Goal: Information Seeking & Learning: Find specific page/section

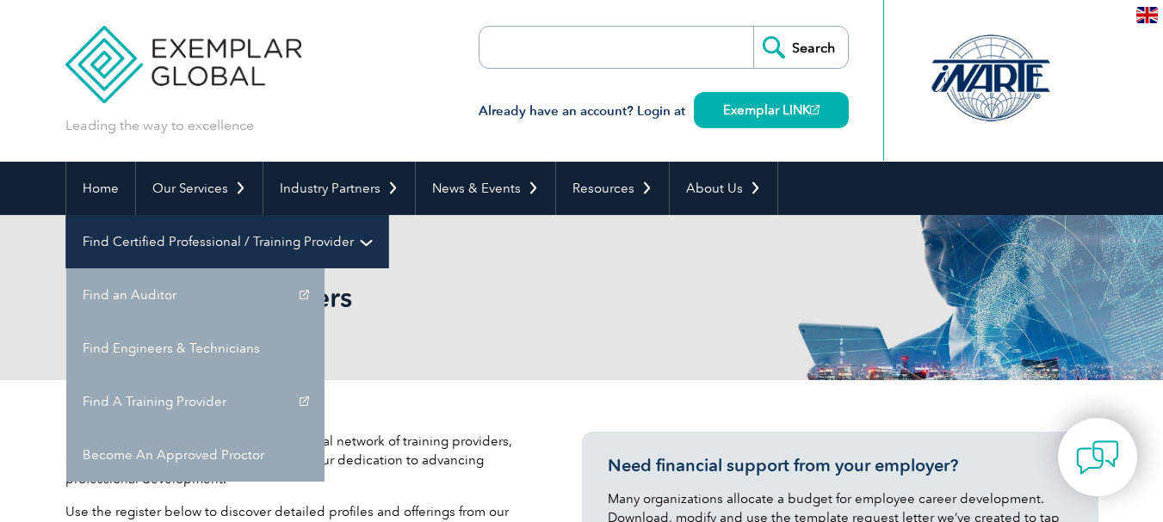
click at [388, 215] on link "Find Certified Professional / Training Provider" at bounding box center [227, 241] width 322 height 53
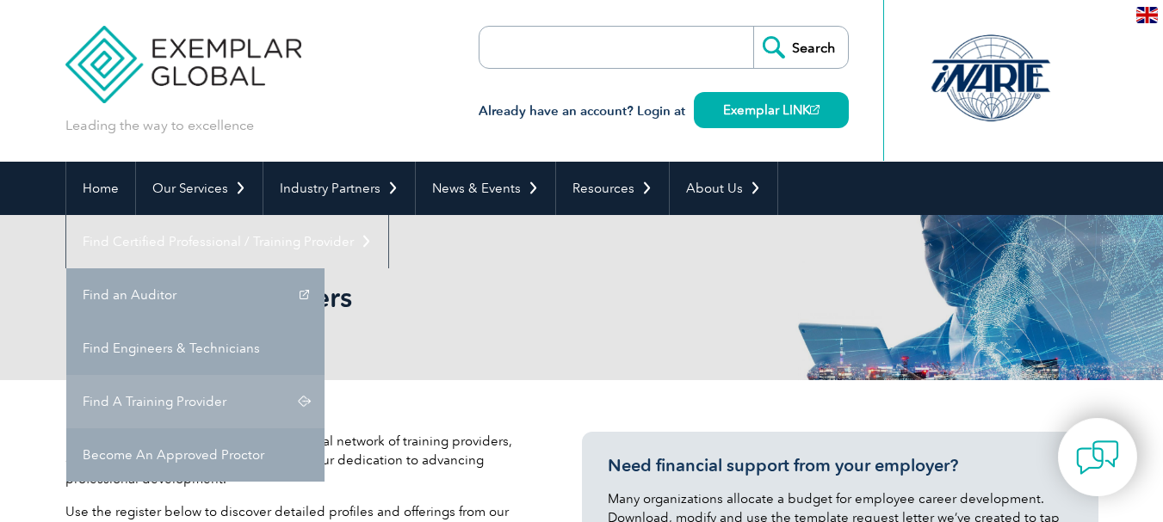
click at [324, 375] on link "Find A Training Provider" at bounding box center [195, 401] width 258 height 53
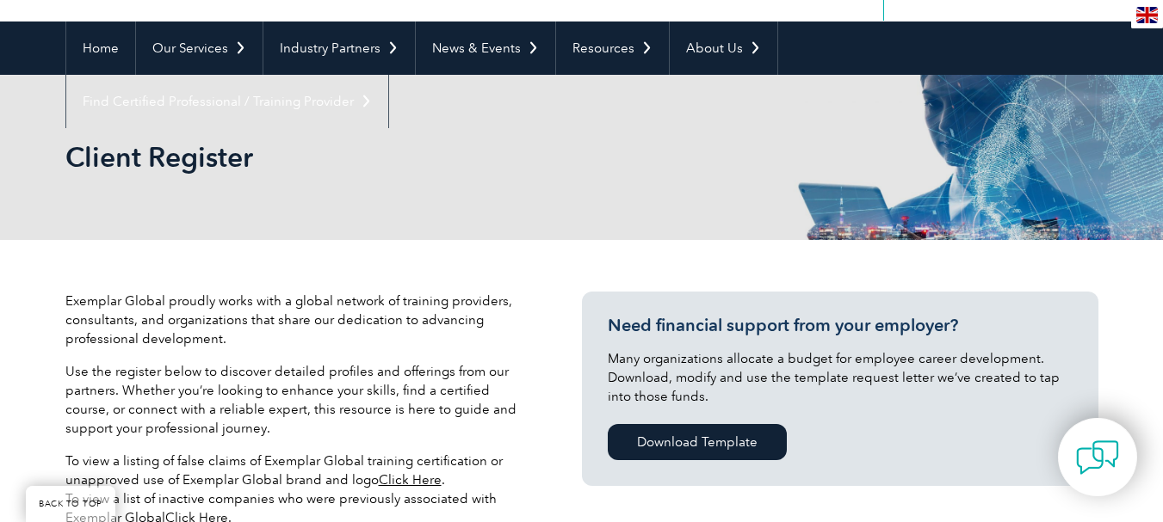
scroll to position [430, 0]
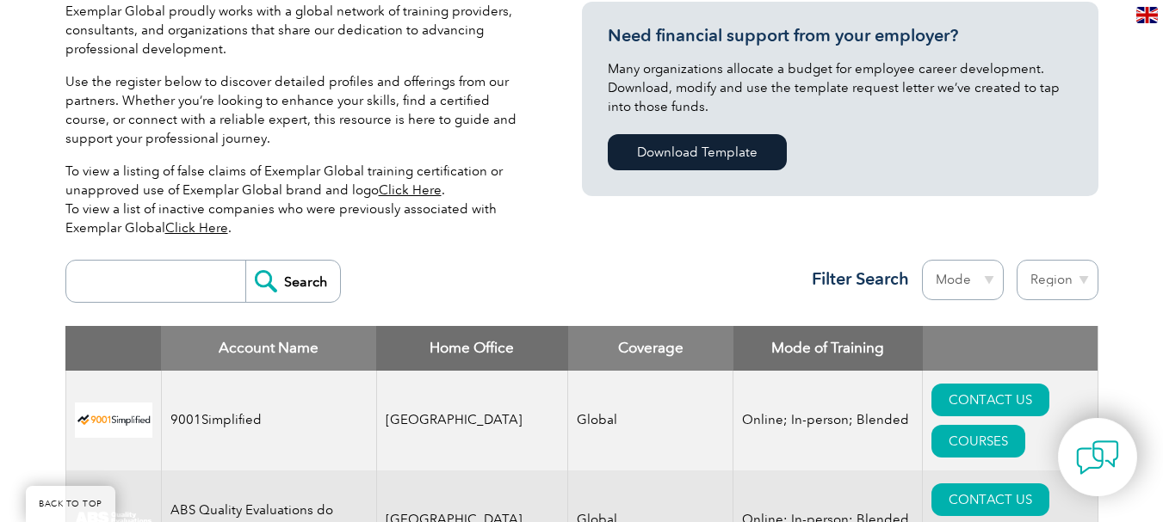
click at [155, 270] on input "search" at bounding box center [160, 281] width 170 height 41
type input "gitchia"
click at [316, 290] on input "Search" at bounding box center [292, 281] width 95 height 41
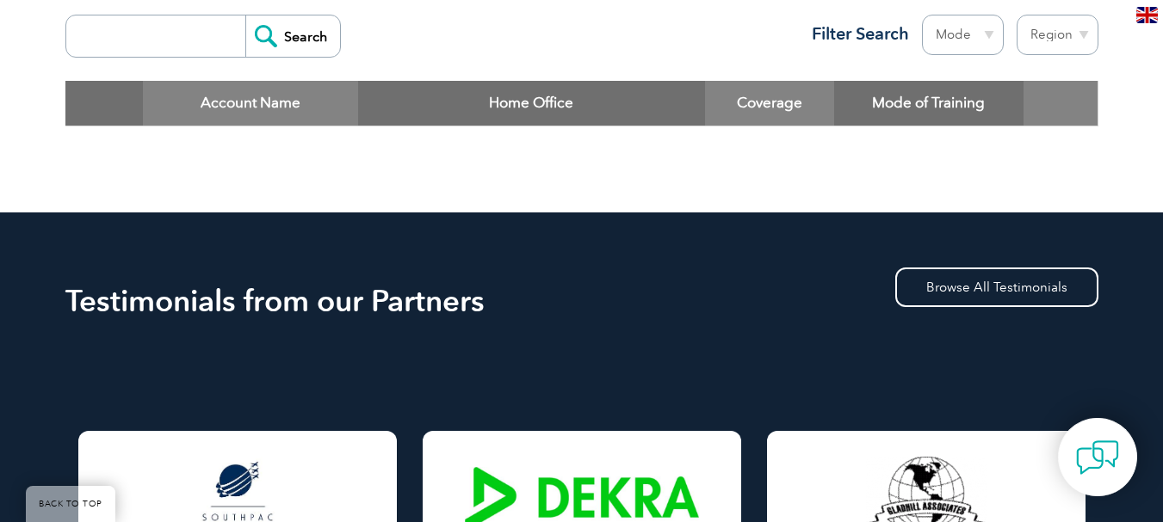
scroll to position [908, 0]
